Goal: Task Accomplishment & Management: Manage account settings

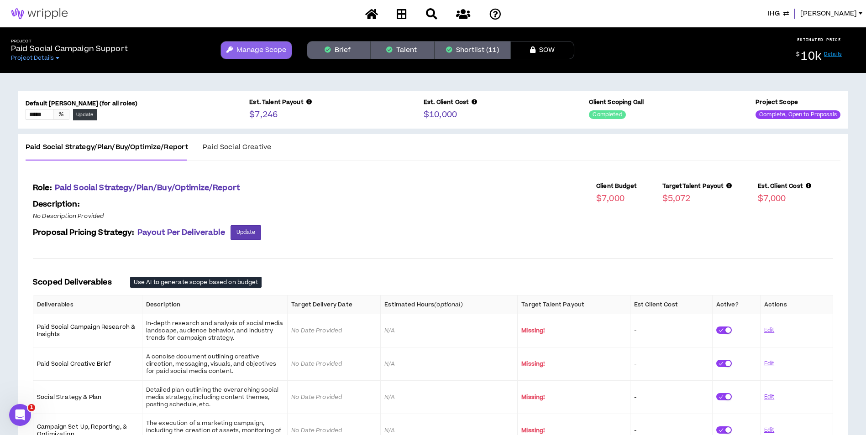
click at [486, 50] on button "Shortlist (11)" at bounding box center [472, 50] width 76 height 18
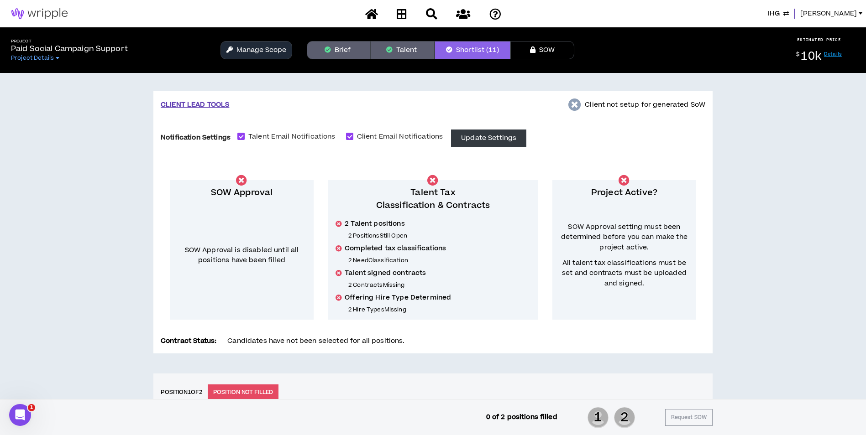
drag, startPoint x: 845, startPoint y: 16, endPoint x: 841, endPoint y: 18, distance: 4.8
click at [843, 16] on span "[PERSON_NAME]" at bounding box center [828, 14] width 57 height 10
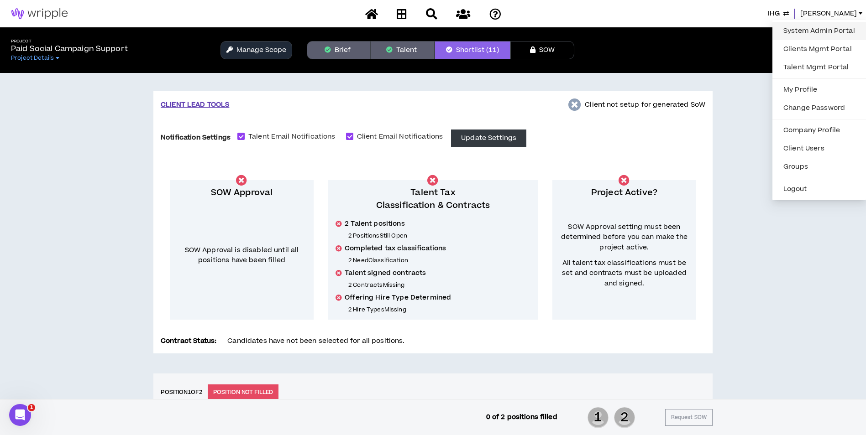
drag, startPoint x: 841, startPoint y: 18, endPoint x: 828, endPoint y: 26, distance: 15.2
click at [828, 26] on link "System Admin Portal" at bounding box center [819, 31] width 83 height 14
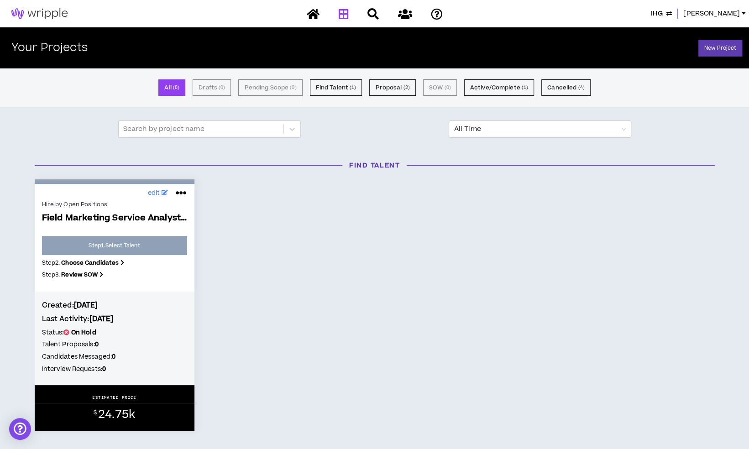
click at [663, 13] on span "IHG" at bounding box center [657, 14] width 12 height 10
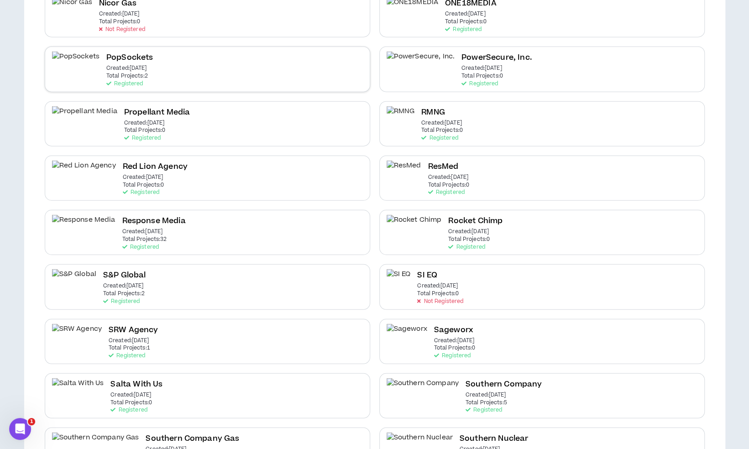
click at [276, 69] on div "PopSockets Created: Jul 2 2025 Total Projects: 2 Registered" at bounding box center [207, 69] width 325 height 45
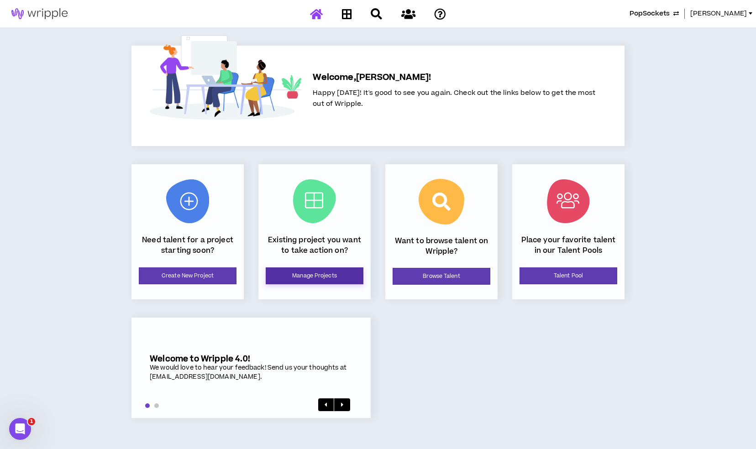
click at [330, 282] on link "Manage Projects" at bounding box center [315, 275] width 98 height 17
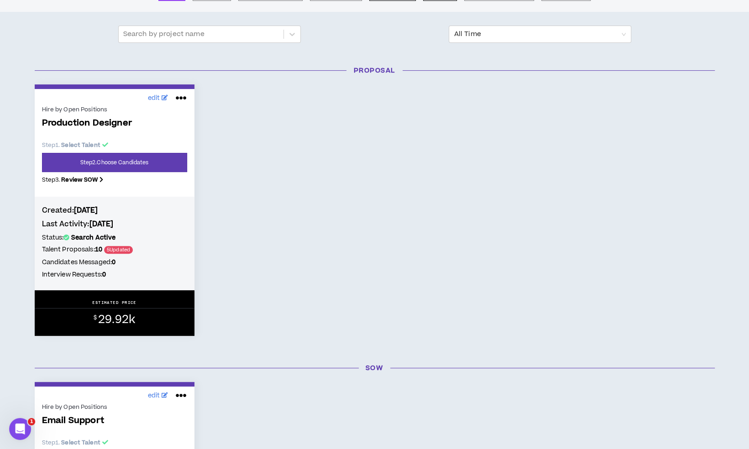
scroll to position [34, 0]
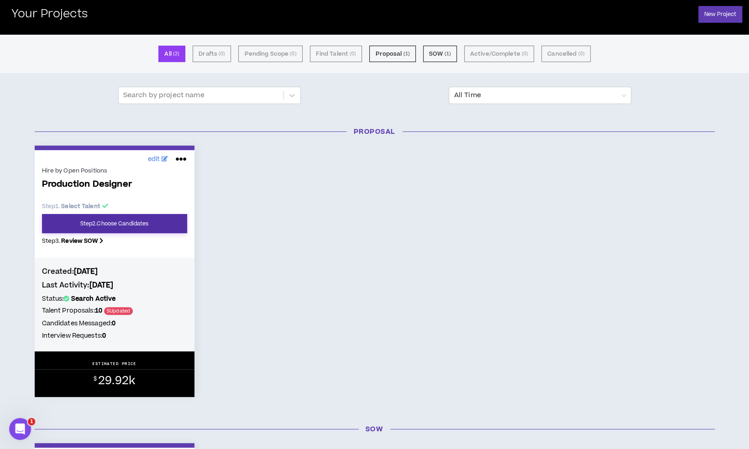
click at [125, 228] on link "Step 2 . Choose Candidates" at bounding box center [114, 223] width 145 height 19
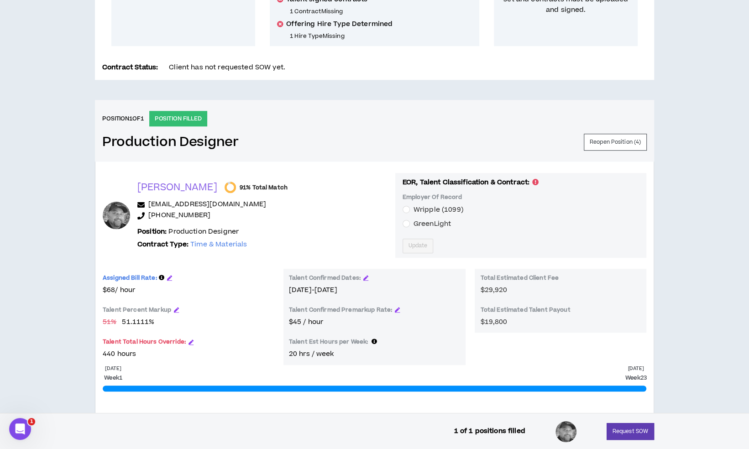
scroll to position [91, 0]
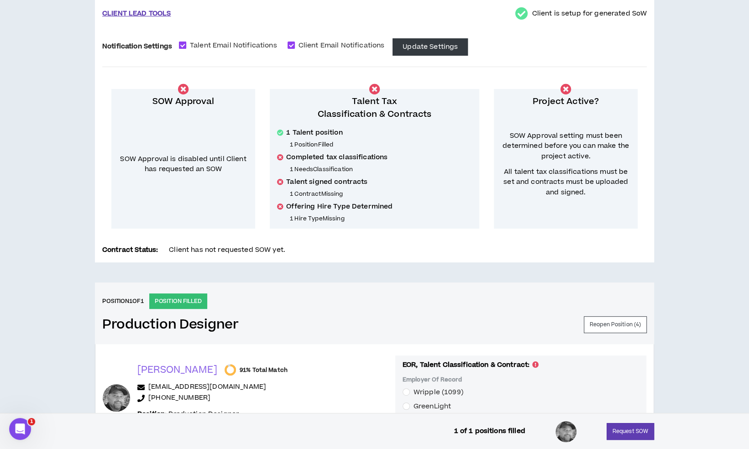
drag, startPoint x: 195, startPoint y: 46, endPoint x: 217, endPoint y: 42, distance: 22.2
click at [195, 46] on span "Talent Email Notifications" at bounding box center [233, 46] width 94 height 10
checkbox input "*****"
click at [312, 42] on span "Client Email Notifications" at bounding box center [342, 46] width 94 height 10
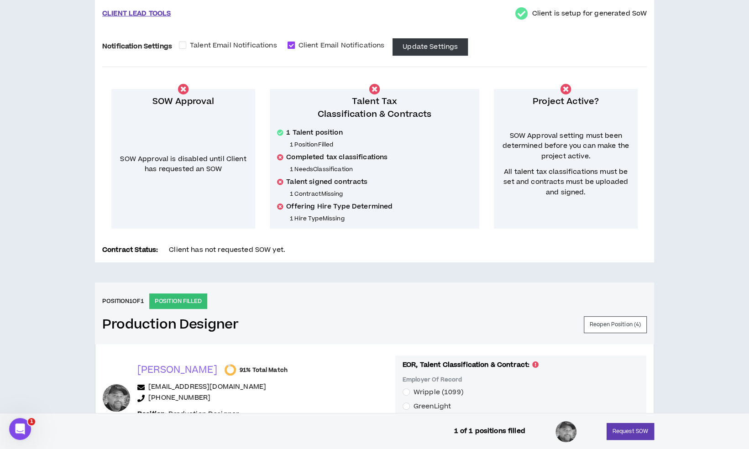
checkbox input "*****"
click at [410, 46] on button "Update Settings" at bounding box center [429, 46] width 75 height 17
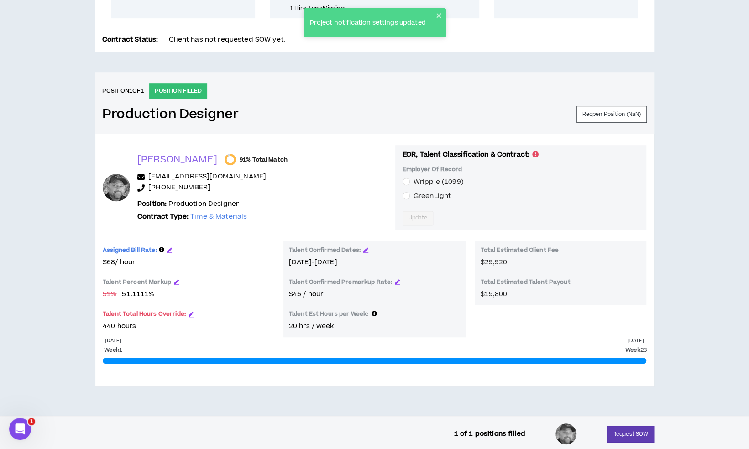
scroll to position [303, 0]
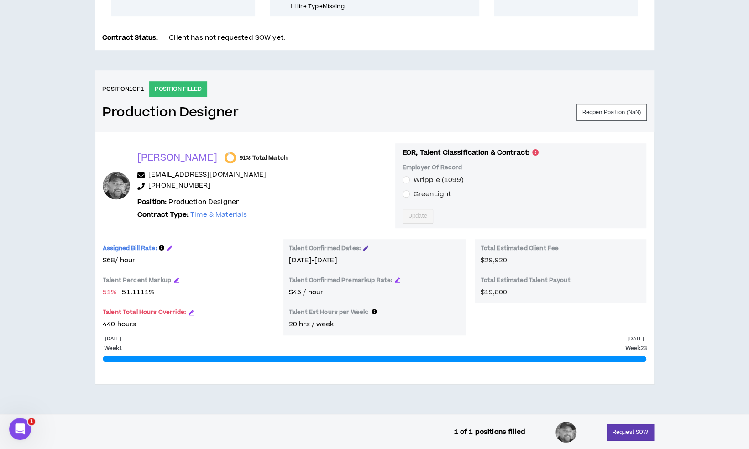
click at [363, 245] on icon "button" at bounding box center [365, 247] width 5 height 5
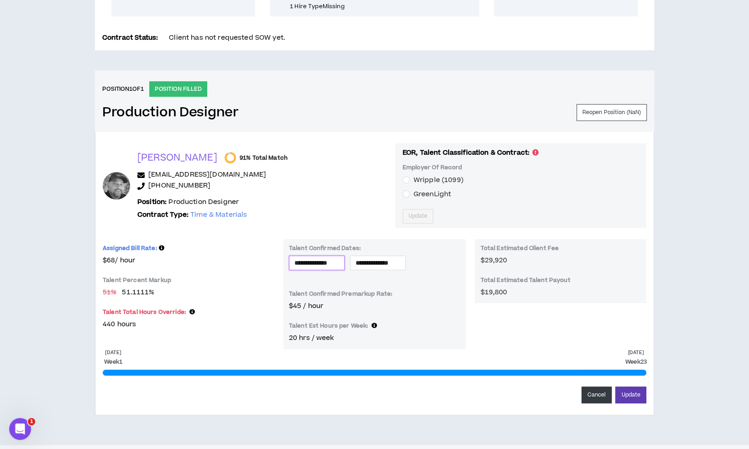
click at [339, 260] on input "**********" at bounding box center [316, 263] width 45 height 10
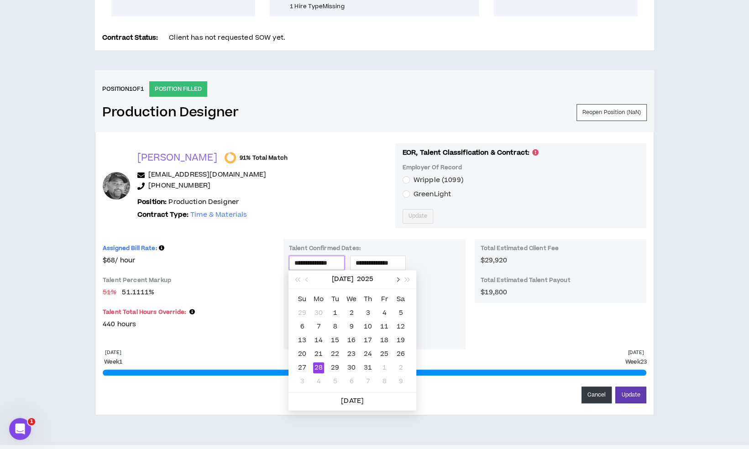
click at [398, 275] on button "button" at bounding box center [397, 279] width 10 height 18
type input "**********"
click at [322, 339] on div "11" at bounding box center [318, 340] width 11 height 11
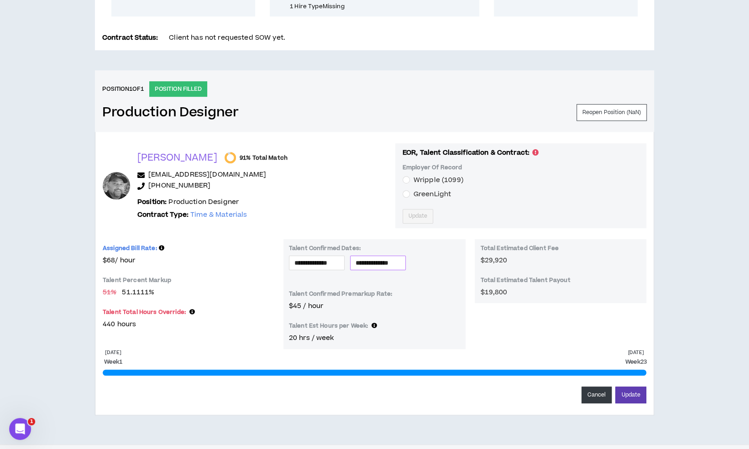
click at [391, 260] on input "**********" at bounding box center [377, 263] width 45 height 10
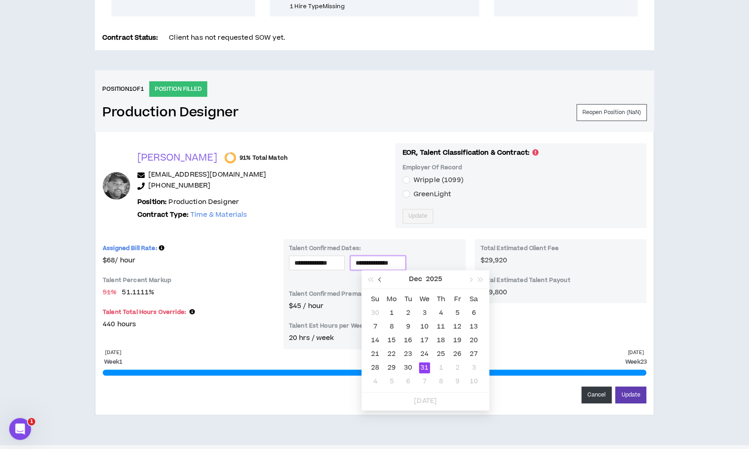
click at [381, 280] on span "button" at bounding box center [380, 279] width 5 height 5
type input "**********"
click at [460, 338] on div "19" at bounding box center [457, 340] width 11 height 11
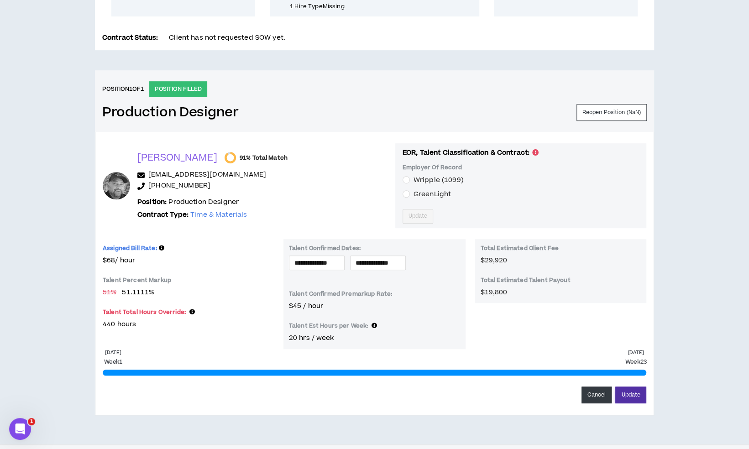
click at [630, 397] on button "Update" at bounding box center [630, 394] width 31 height 17
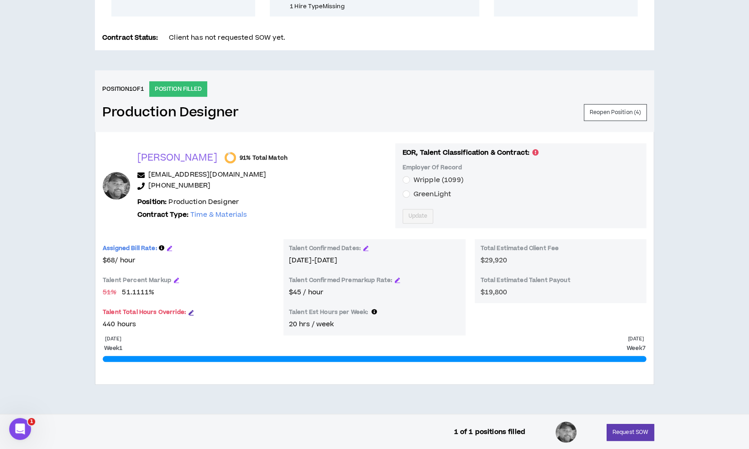
click at [189, 310] on icon "button" at bounding box center [190, 312] width 5 height 5
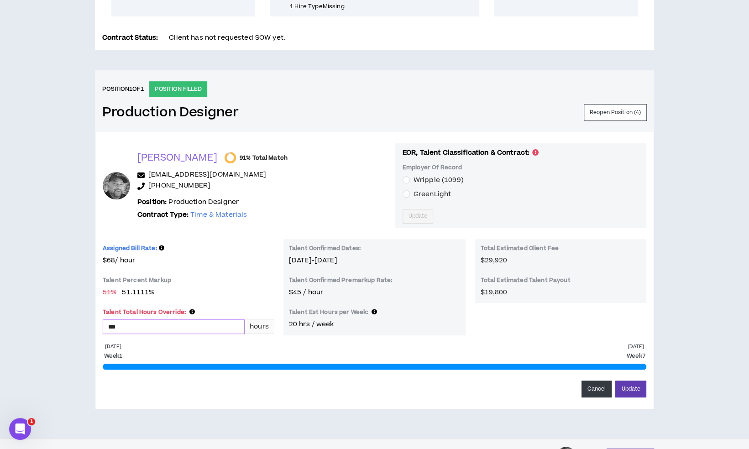
click at [195, 322] on input "***" at bounding box center [173, 327] width 141 height 14
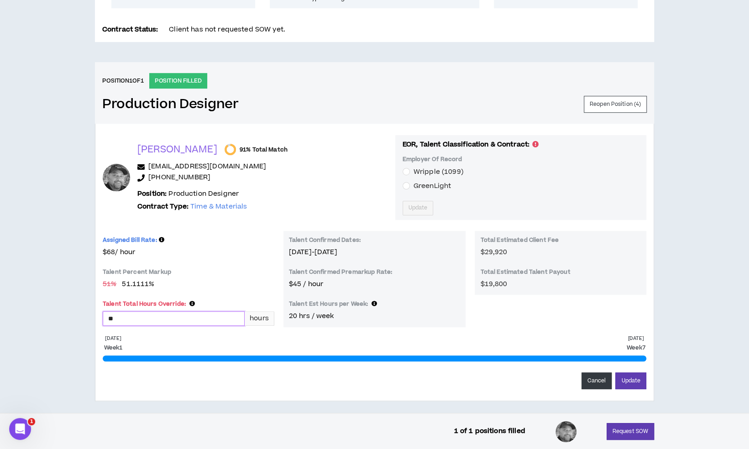
scroll to position [319, 0]
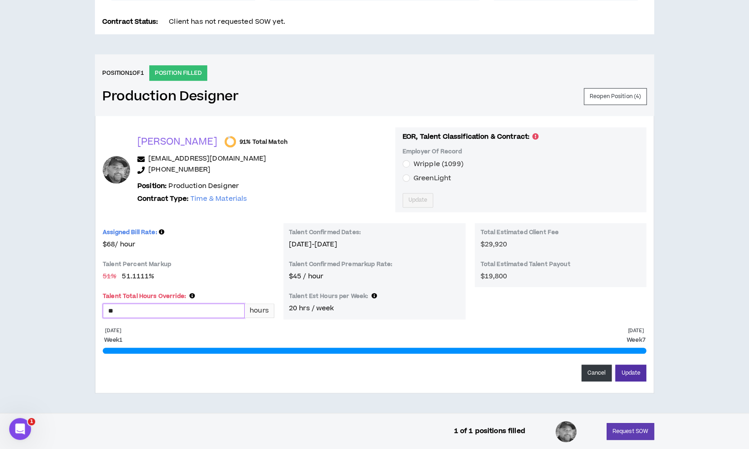
type input "**"
click at [623, 365] on button "Update" at bounding box center [630, 373] width 31 height 17
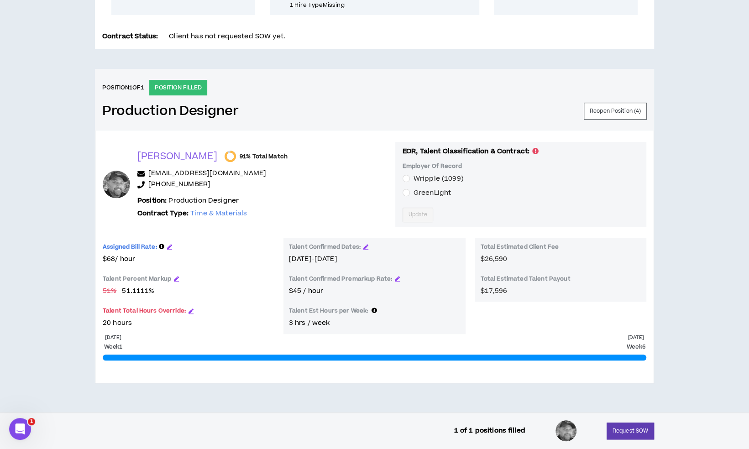
scroll to position [303, 0]
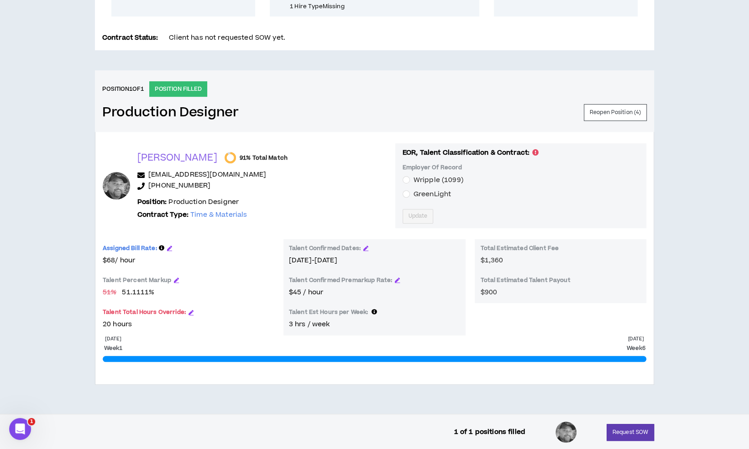
click at [413, 196] on span "GreenLight" at bounding box center [431, 194] width 37 height 10
click at [402, 220] on button "Update" at bounding box center [417, 216] width 31 height 15
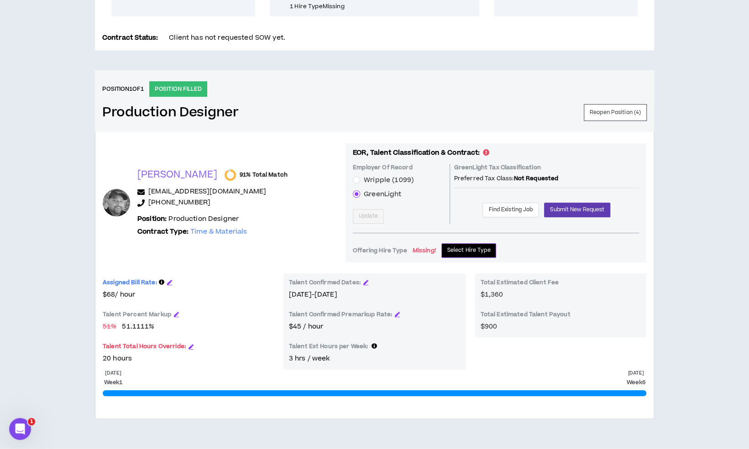
click at [460, 249] on span "Select Hire Type" at bounding box center [468, 250] width 43 height 9
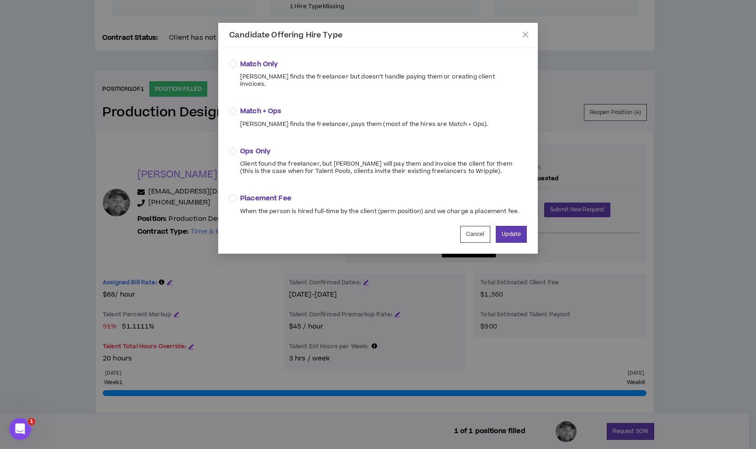
click at [248, 106] on span "Match + Ops" at bounding box center [364, 111] width 248 height 10
click at [521, 227] on button "Update" at bounding box center [511, 234] width 31 height 17
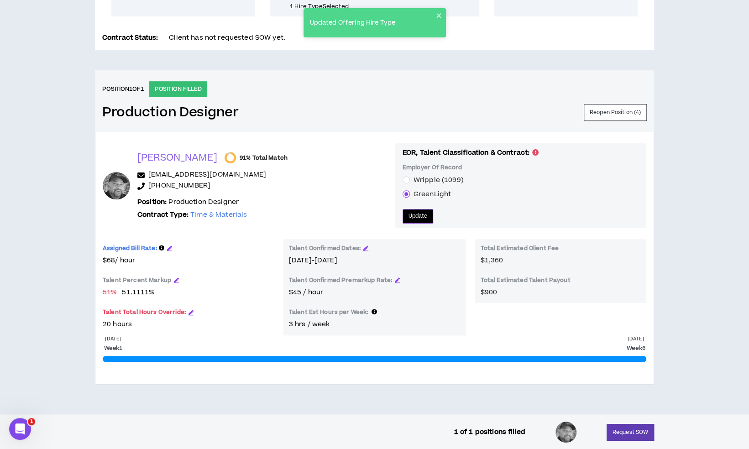
click at [408, 216] on span "Update" at bounding box center [417, 216] width 19 height 9
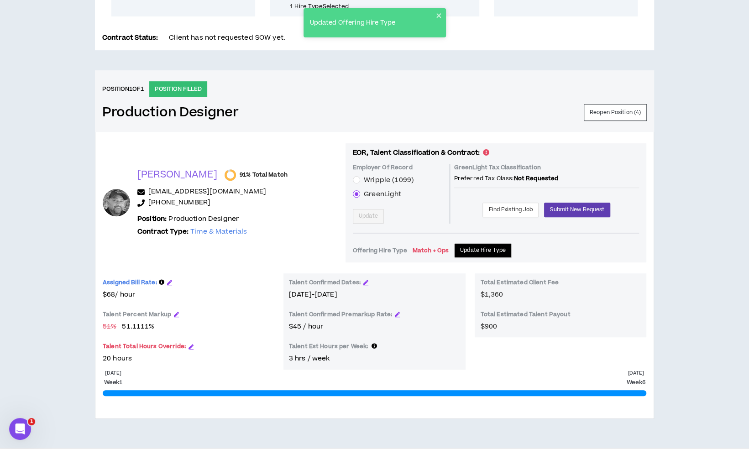
click at [475, 210] on div "GreenLight Tax Classification Preferred Tax Class: Not Requested Find Existing …" at bounding box center [546, 194] width 185 height 60
click at [488, 209] on span "Find Existing Job" at bounding box center [510, 209] width 44 height 9
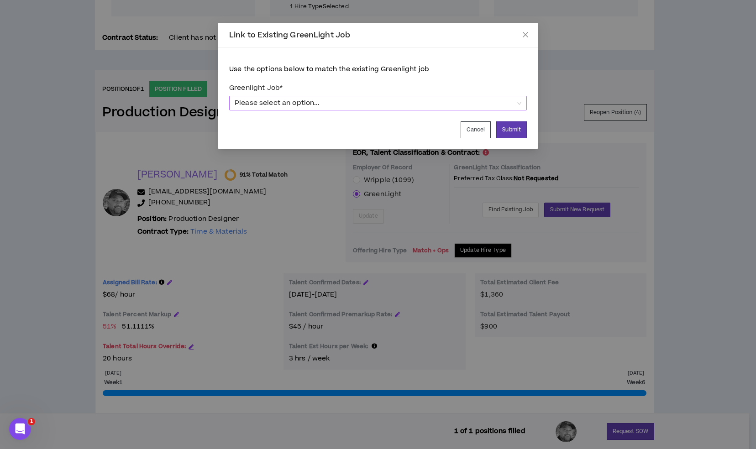
click at [407, 101] on span "Please select an option..." at bounding box center [378, 103] width 287 height 14
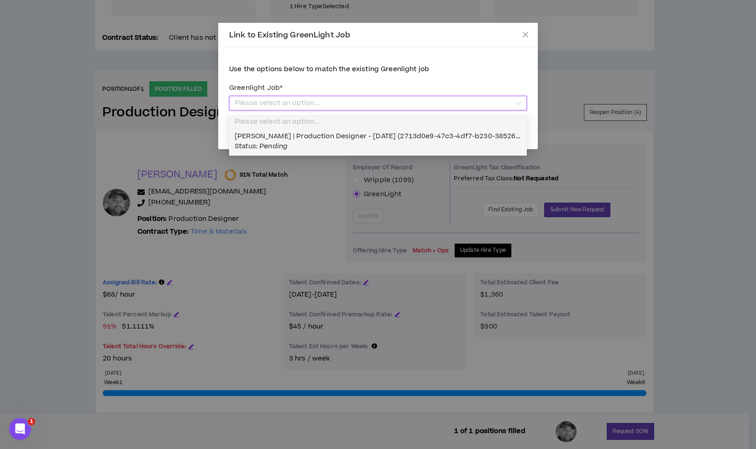
click at [337, 146] on div "Ben Gold | Production Designer - 08/11/2025 (2713d0e9-47c3-4df7-b230-3852639b5a…" at bounding box center [378, 141] width 287 height 20
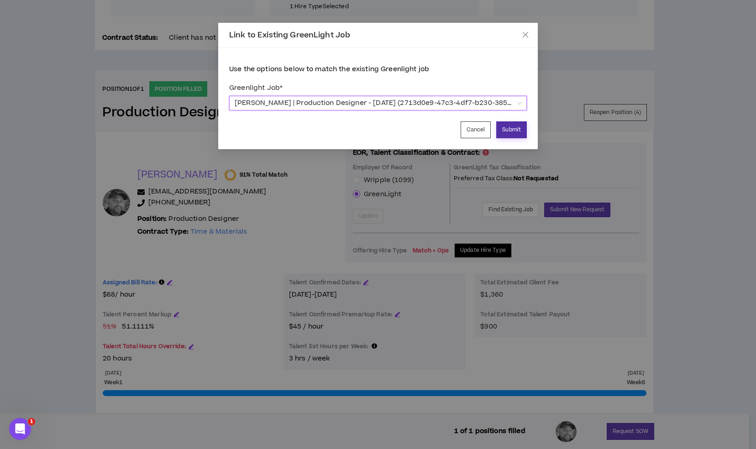
click at [506, 131] on button "Submit" at bounding box center [511, 129] width 31 height 17
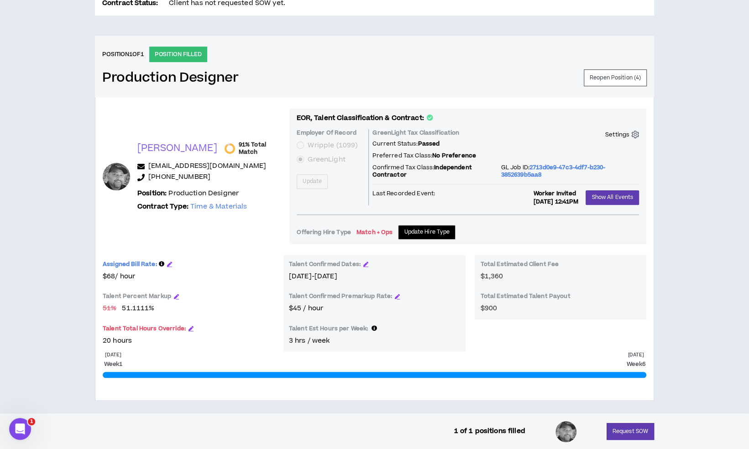
scroll to position [354, 0]
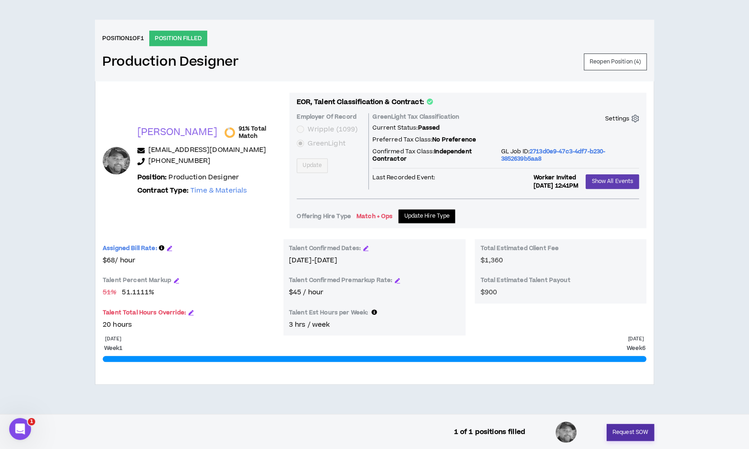
click at [636, 436] on button "Request SOW" at bounding box center [629, 432] width 47 height 17
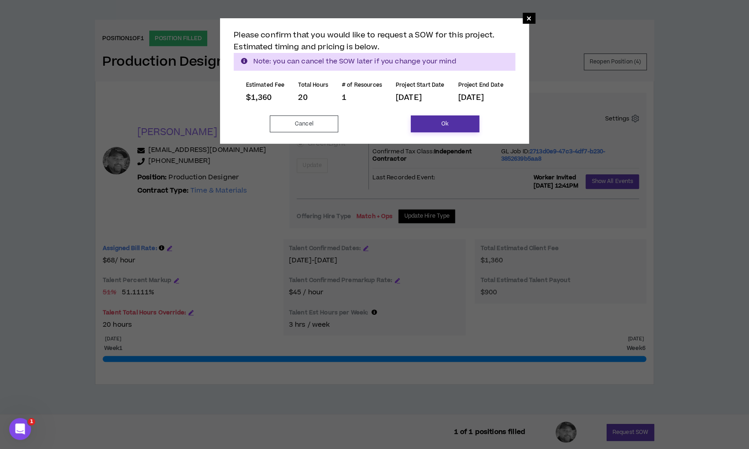
click at [458, 124] on button "Ok" at bounding box center [445, 123] width 68 height 17
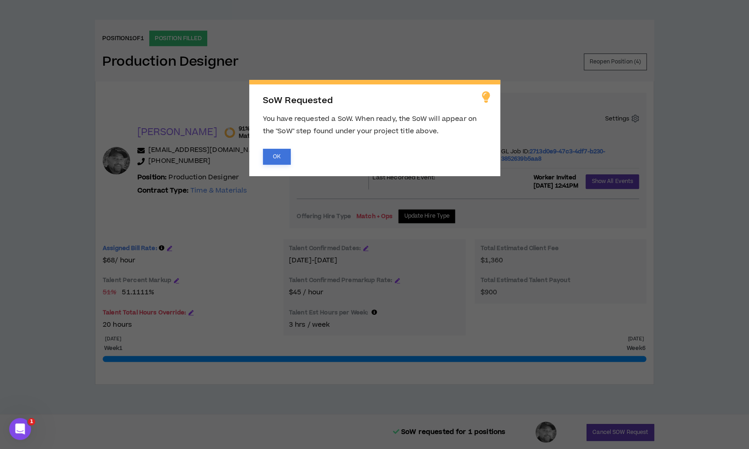
click at [269, 156] on button "OK" at bounding box center [277, 157] width 28 height 16
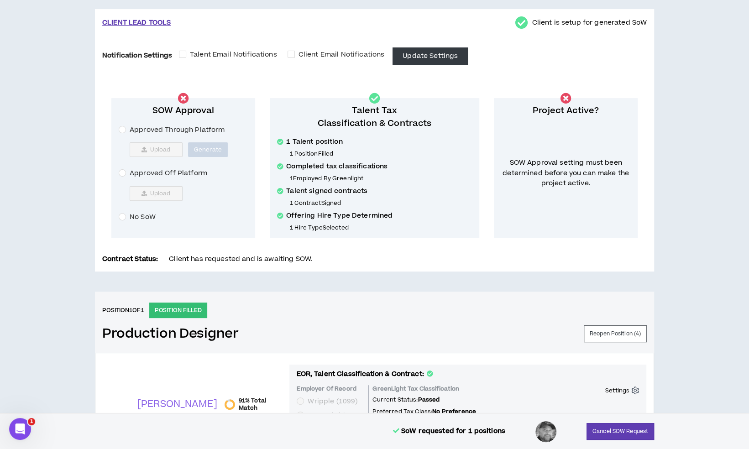
scroll to position [80, 0]
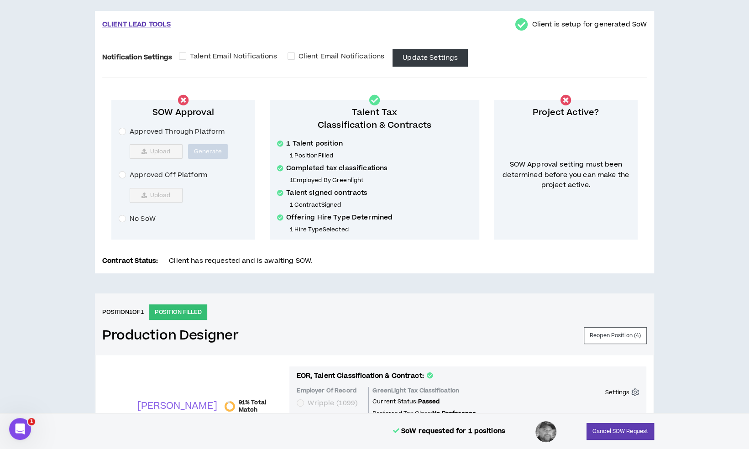
click at [151, 171] on span "Approved Off Platform" at bounding box center [168, 175] width 85 height 10
click at [168, 188] on button "Upload" at bounding box center [156, 195] width 53 height 15
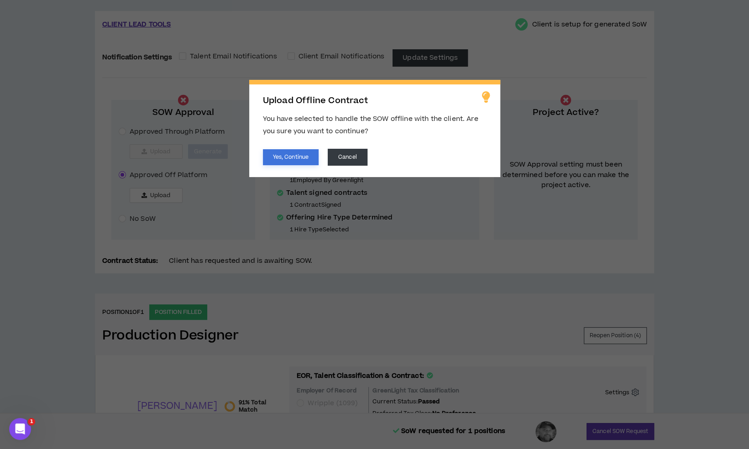
click at [288, 158] on button "Yes, Continue" at bounding box center [291, 157] width 56 height 16
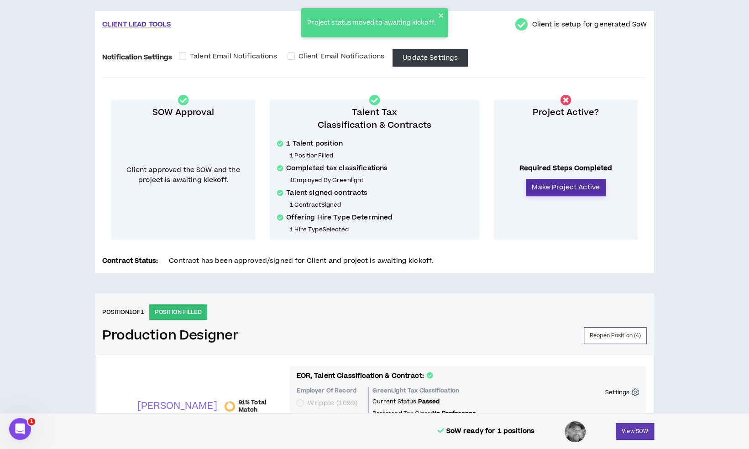
click at [563, 181] on button "Make Project Active" at bounding box center [566, 187] width 80 height 17
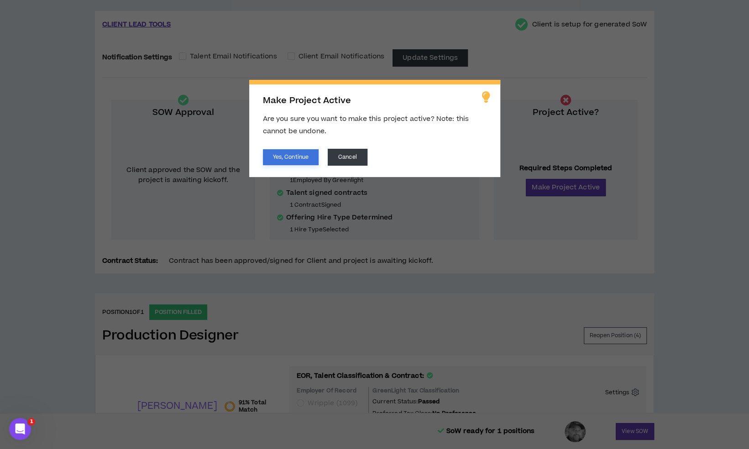
click at [300, 158] on button "Yes, Continue" at bounding box center [291, 157] width 56 height 16
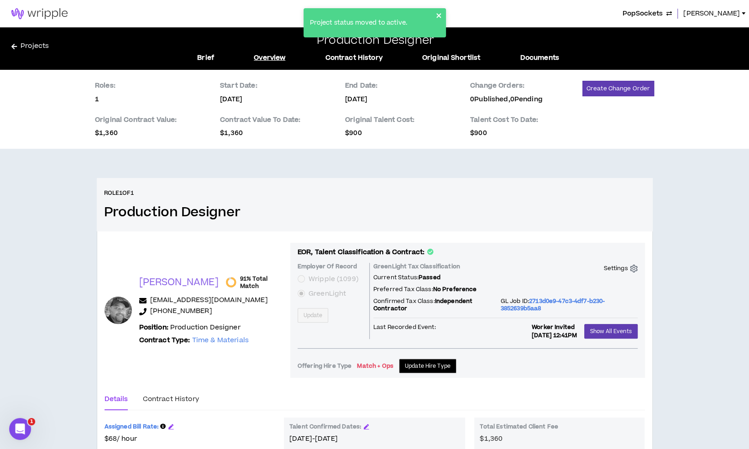
click at [437, 14] on icon "close" at bounding box center [438, 15] width 5 height 5
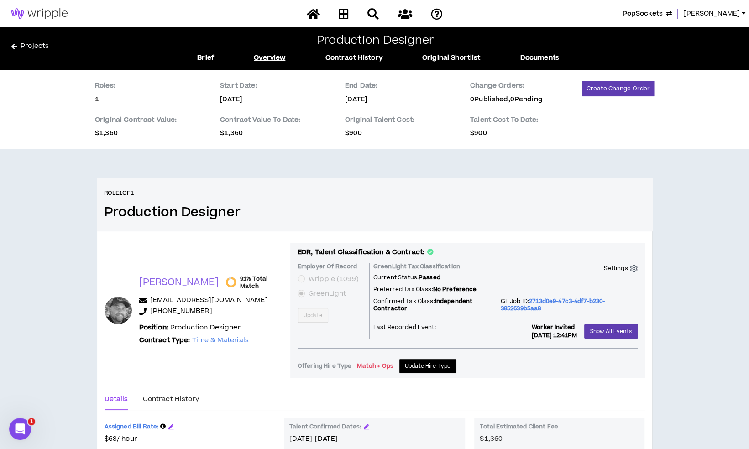
click at [343, 10] on div "Project status moved to active." at bounding box center [375, 8] width 146 height 4
click at [341, 10] on icon at bounding box center [343, 13] width 10 height 11
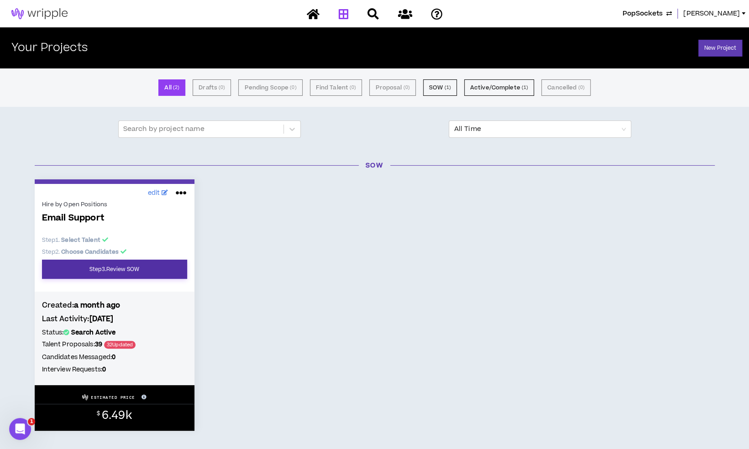
click at [131, 272] on link "Step 3 . Review SOW" at bounding box center [114, 269] width 145 height 19
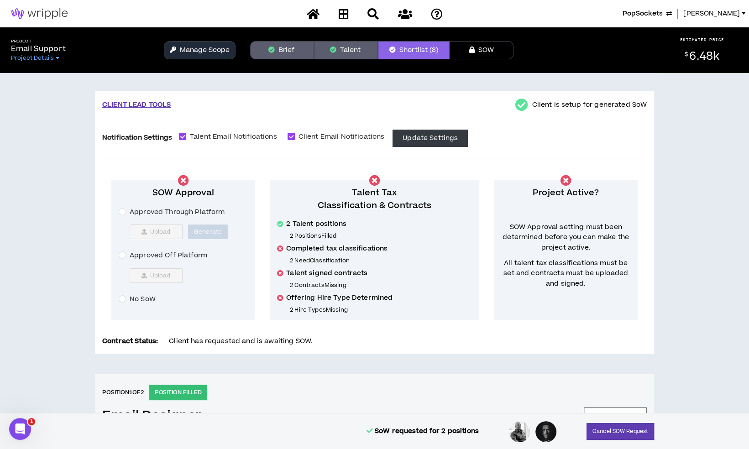
click at [146, 260] on span "Approved Off Platform" at bounding box center [168, 256] width 85 height 10
click at [157, 278] on span "Upload" at bounding box center [160, 275] width 21 height 7
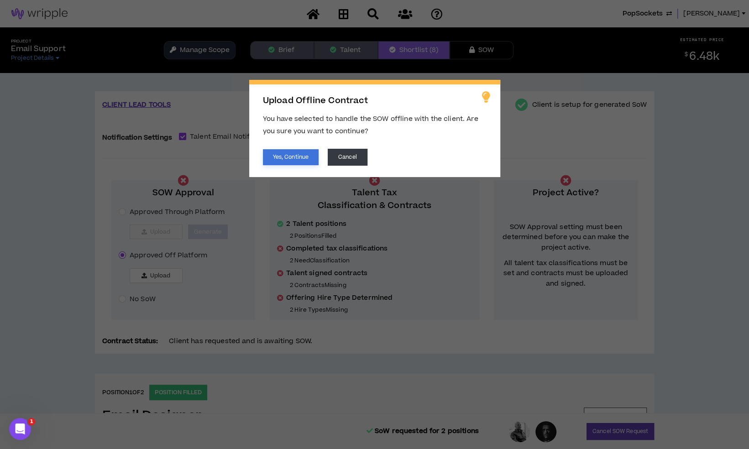
click at [285, 161] on button "Yes, Continue" at bounding box center [291, 157] width 56 height 16
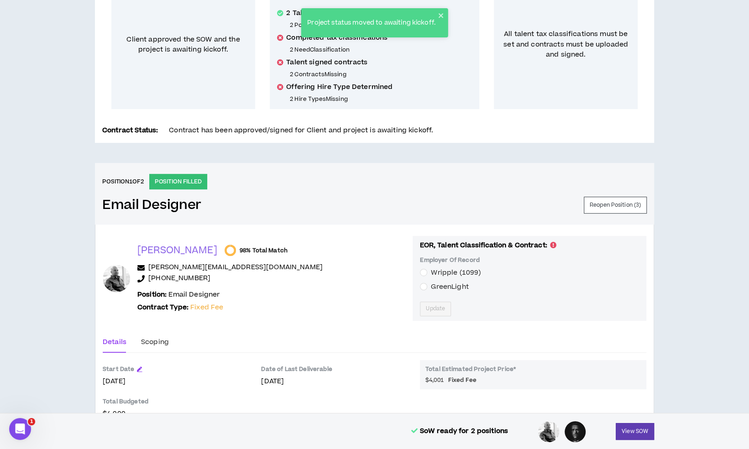
scroll to position [319, 0]
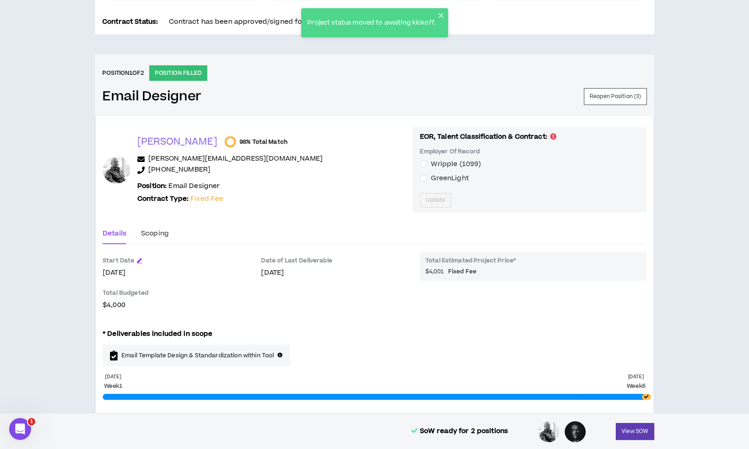
click at [431, 165] on span "Wripple (1099)" at bounding box center [456, 164] width 50 height 10
click at [426, 196] on span "Update" at bounding box center [435, 200] width 19 height 9
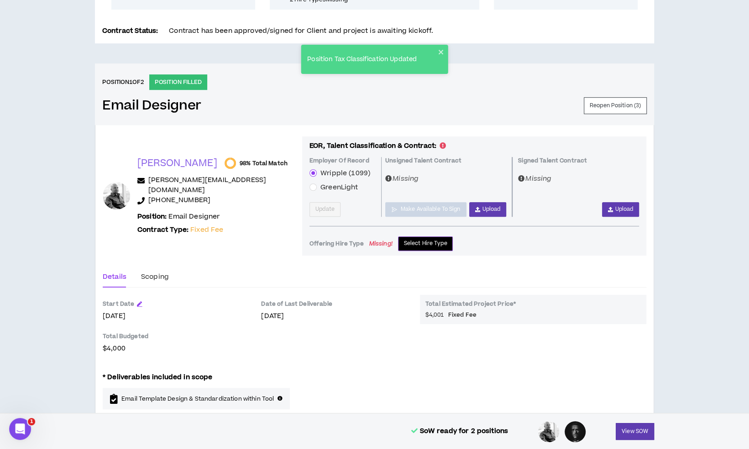
click at [420, 245] on span "Select Hire Type" at bounding box center [425, 243] width 43 height 9
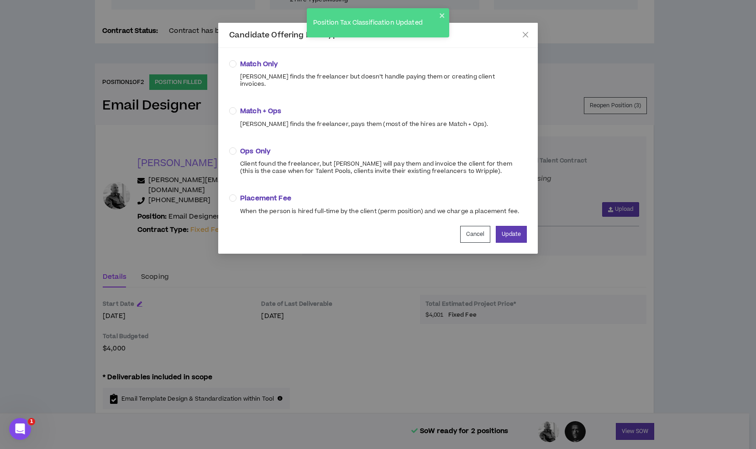
click at [255, 106] on span "Match + Ops" at bounding box center [364, 111] width 248 height 10
click at [521, 231] on button "Update" at bounding box center [511, 234] width 31 height 17
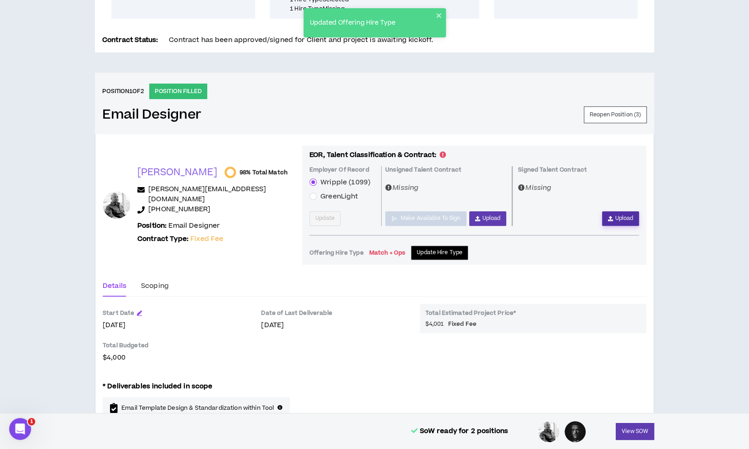
click at [620, 216] on span "Upload" at bounding box center [624, 218] width 18 height 9
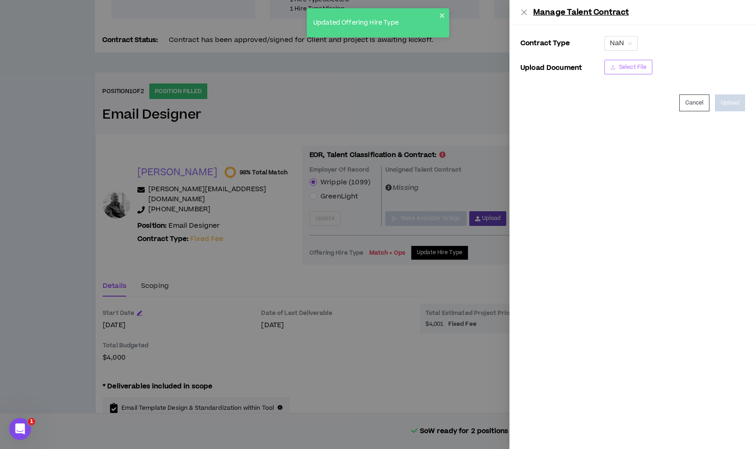
click at [620, 74] on button "Select File" at bounding box center [628, 67] width 48 height 15
click at [631, 47] on span "NaN" at bounding box center [621, 44] width 22 height 14
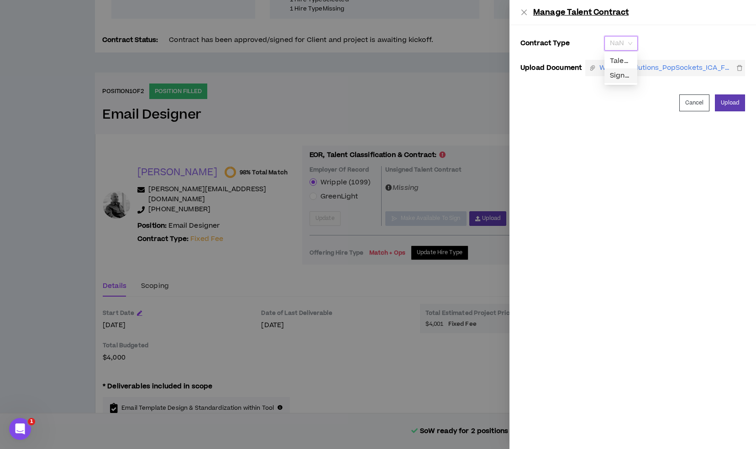
click at [626, 75] on div "Signed Talent Contract" at bounding box center [621, 76] width 22 height 10
click at [726, 103] on button "Upload" at bounding box center [730, 102] width 30 height 17
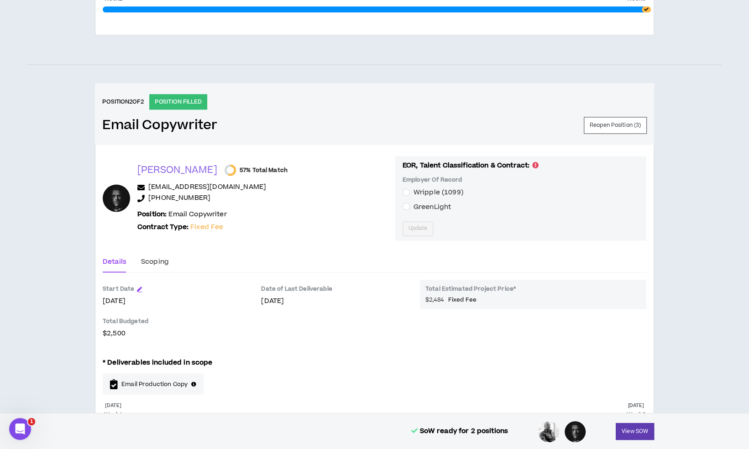
scroll to position [821, 0]
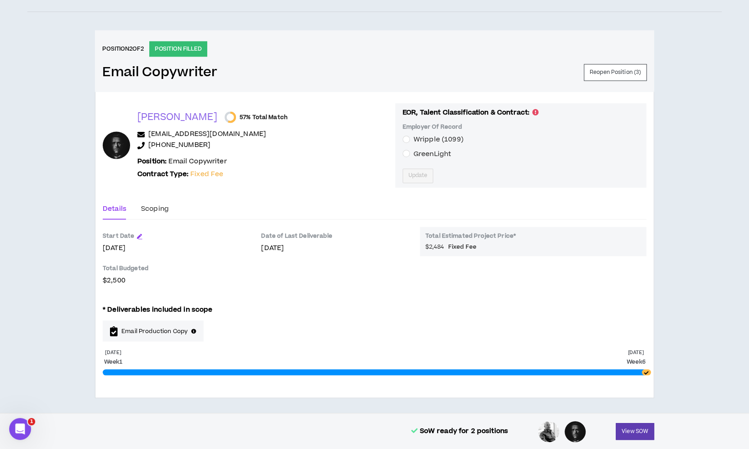
click at [414, 139] on span "Wripple (1099)" at bounding box center [438, 140] width 50 height 10
click at [408, 171] on span "Update" at bounding box center [417, 175] width 19 height 9
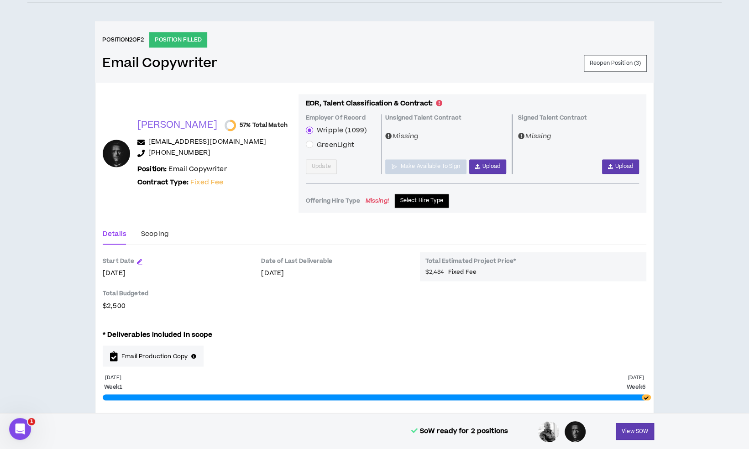
scroll to position [812, 0]
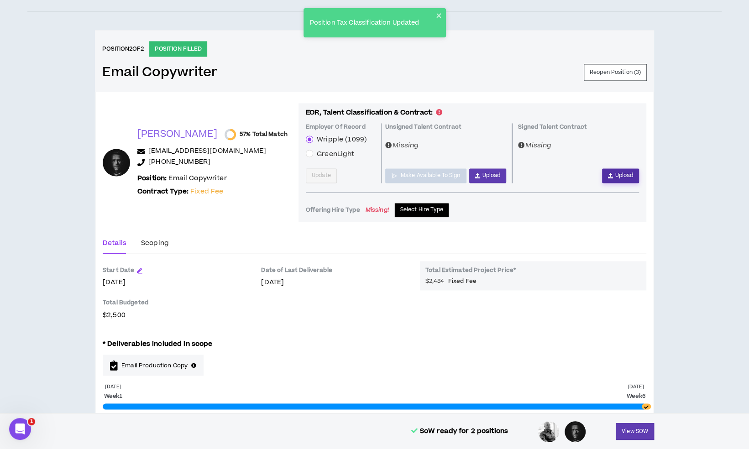
click at [620, 175] on span "Upload" at bounding box center [624, 175] width 18 height 9
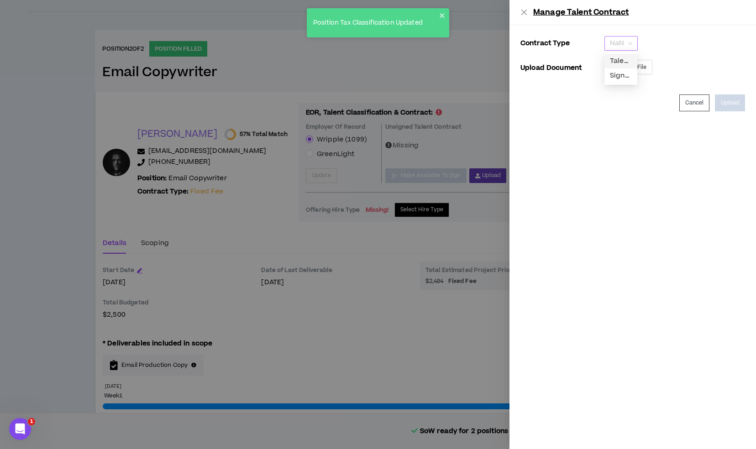
click at [621, 45] on span "NaN" at bounding box center [621, 44] width 22 height 14
click at [624, 73] on div "Signed Talent Contract" at bounding box center [621, 76] width 22 height 10
click at [632, 68] on span "Select File" at bounding box center [632, 67] width 27 height 9
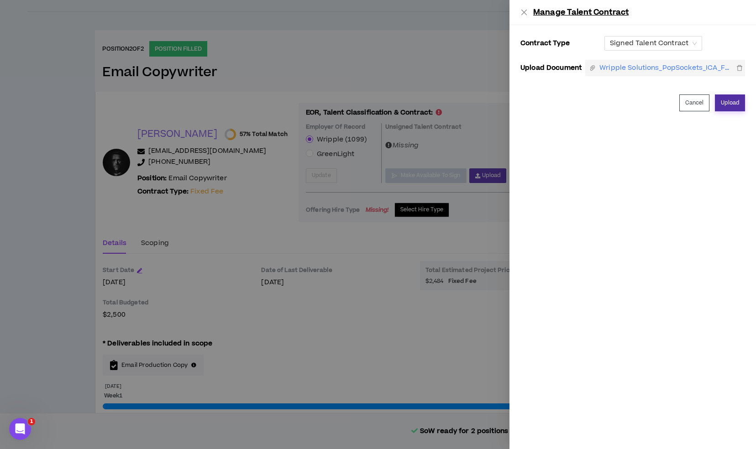
click at [720, 103] on button "Upload" at bounding box center [730, 102] width 30 height 17
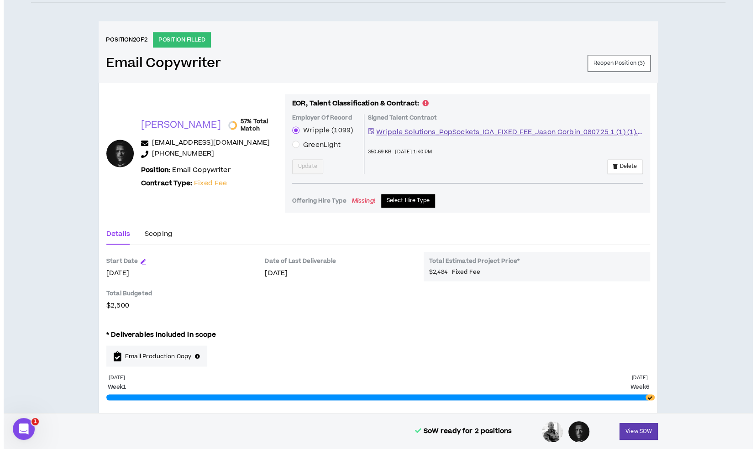
scroll to position [803, 0]
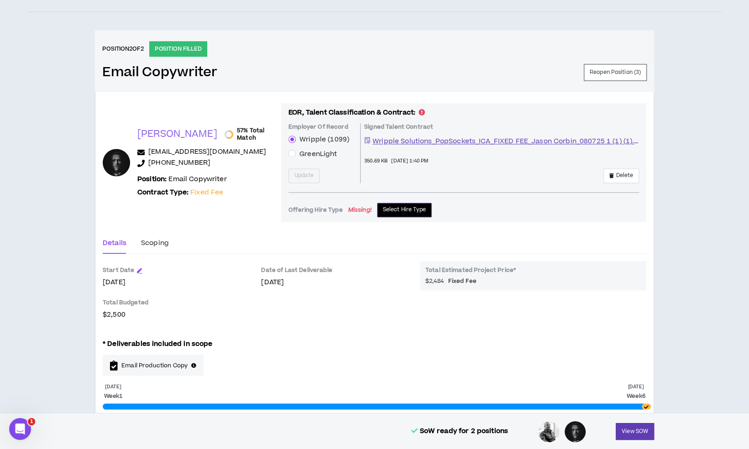
click at [406, 211] on span "Select Hire Type" at bounding box center [404, 209] width 43 height 9
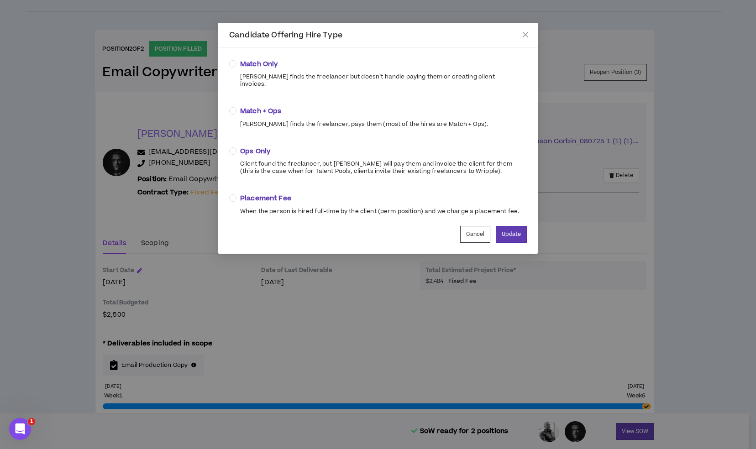
click at [278, 106] on span "Match + Ops" at bounding box center [364, 111] width 248 height 10
click at [500, 230] on button "Update" at bounding box center [511, 234] width 31 height 17
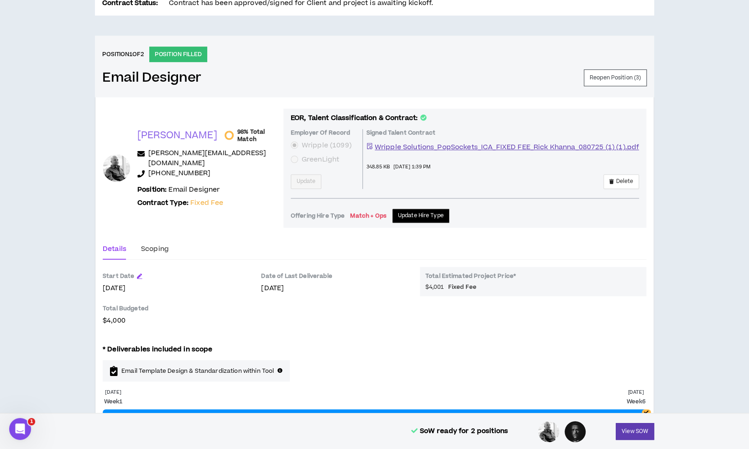
scroll to position [338, 0]
click at [143, 251] on div "Scoping" at bounding box center [155, 250] width 28 height 10
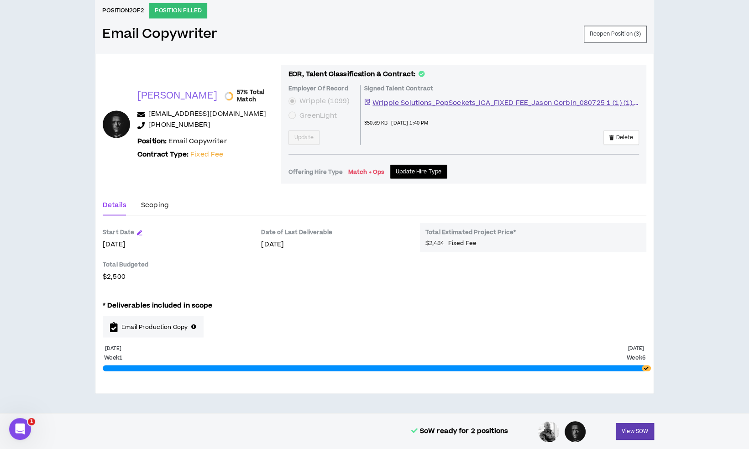
scroll to position [1020, 0]
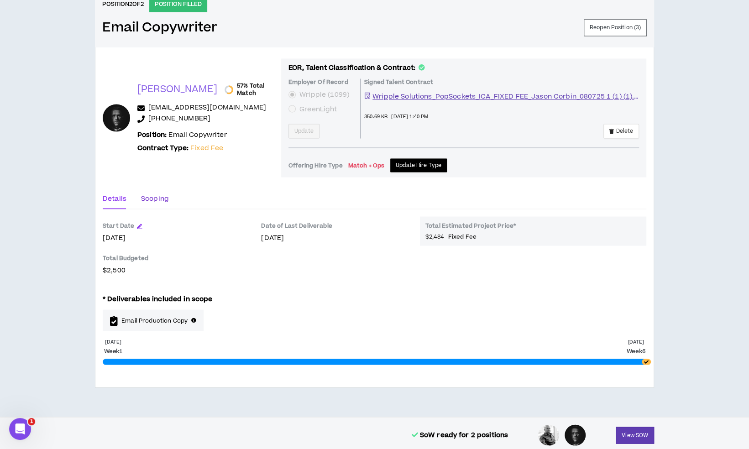
click at [158, 195] on div "Scoping" at bounding box center [155, 198] width 28 height 10
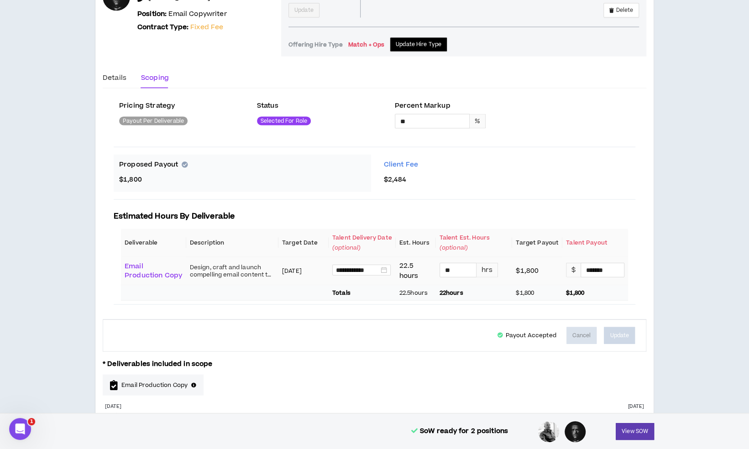
scroll to position [1193, 0]
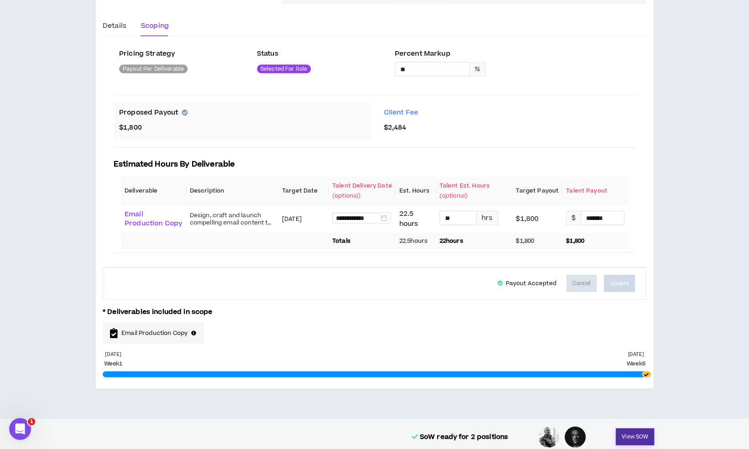
click at [635, 428] on button "View SOW" at bounding box center [635, 436] width 38 height 17
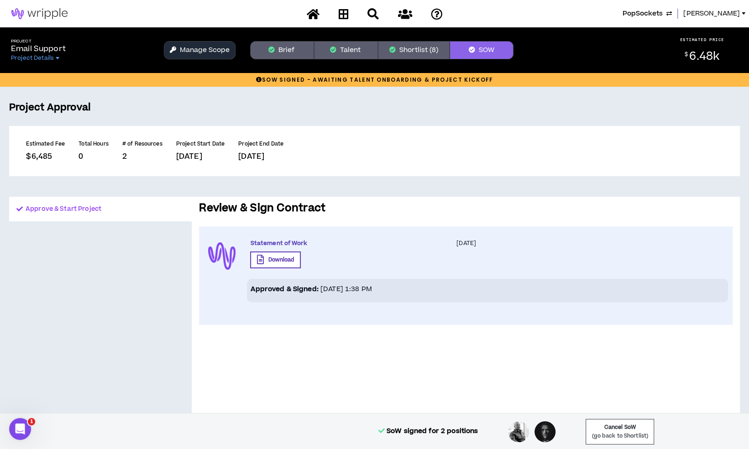
click at [421, 50] on button "Shortlist (8)" at bounding box center [414, 50] width 72 height 18
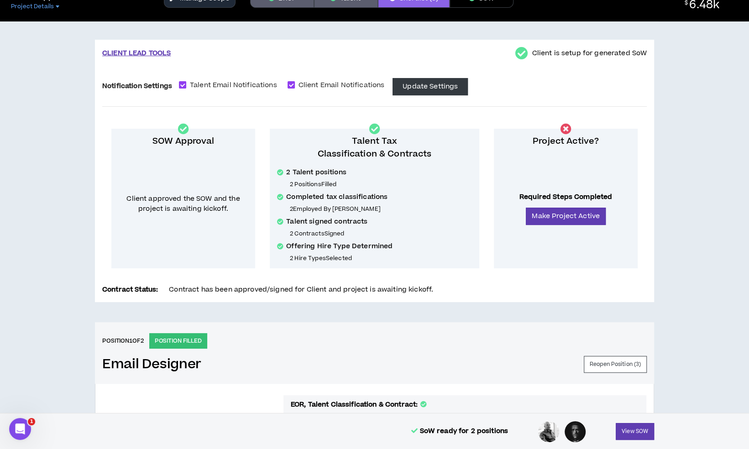
scroll to position [47, 0]
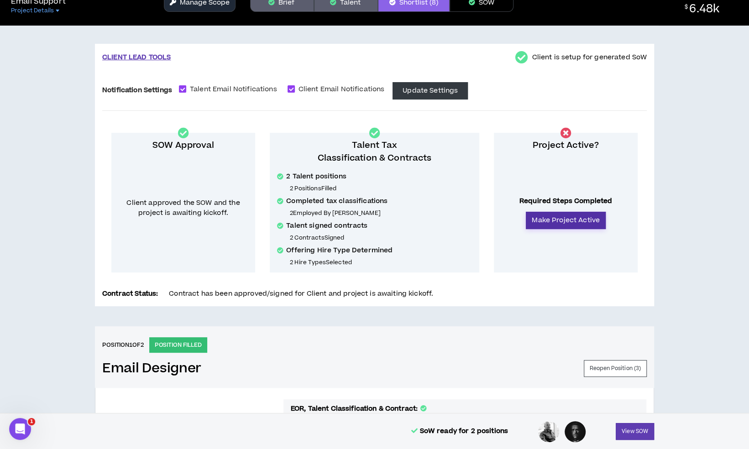
click at [562, 217] on button "Make Project Active" at bounding box center [566, 220] width 80 height 17
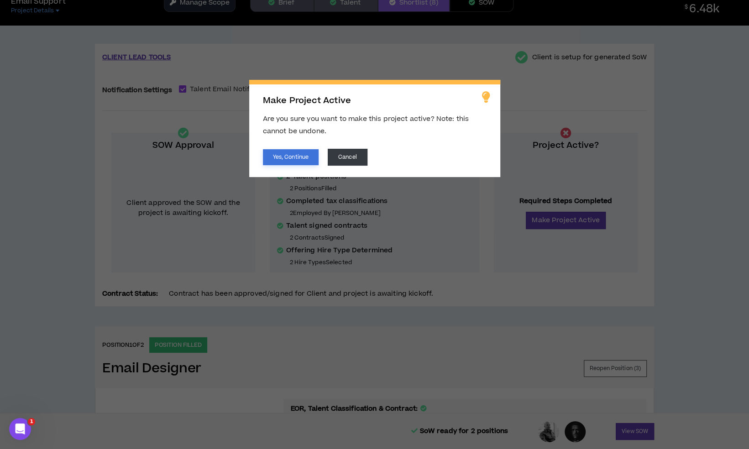
click at [284, 154] on button "Yes, Continue" at bounding box center [291, 157] width 56 height 16
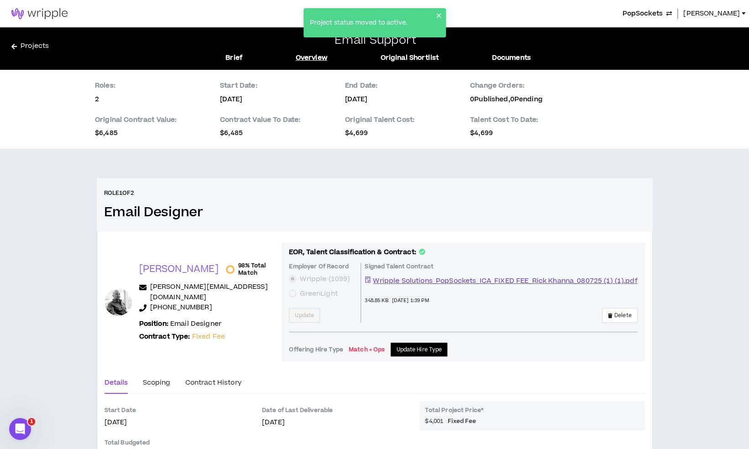
click at [440, 11] on div "Project status moved to active." at bounding box center [374, 22] width 142 height 29
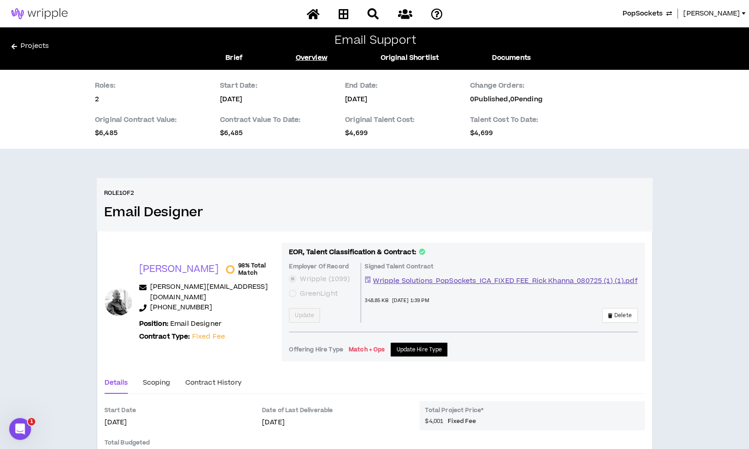
click at [344, 14] on div "Project status moved to active." at bounding box center [375, 26] width 146 height 40
click at [345, 14] on icon at bounding box center [343, 13] width 10 height 11
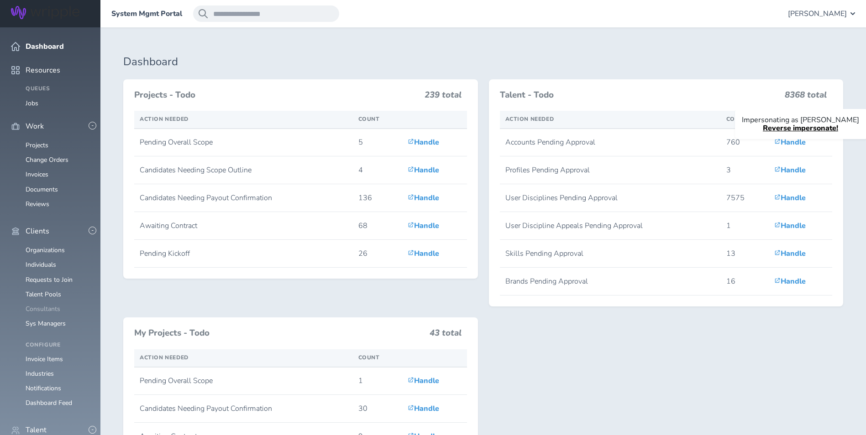
click at [53, 305] on link "Consultants" at bounding box center [43, 309] width 35 height 9
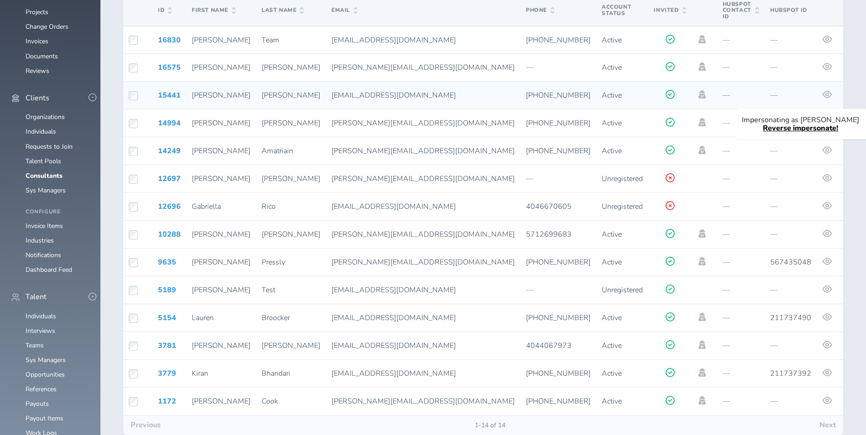
scroll to position [137, 0]
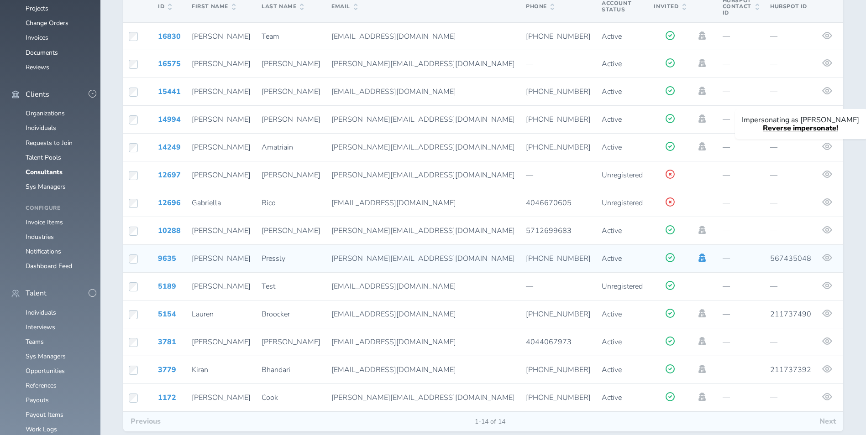
click at [698, 254] on icon at bounding box center [701, 258] width 7 height 8
